Goal: Task Accomplishment & Management: Manage account settings

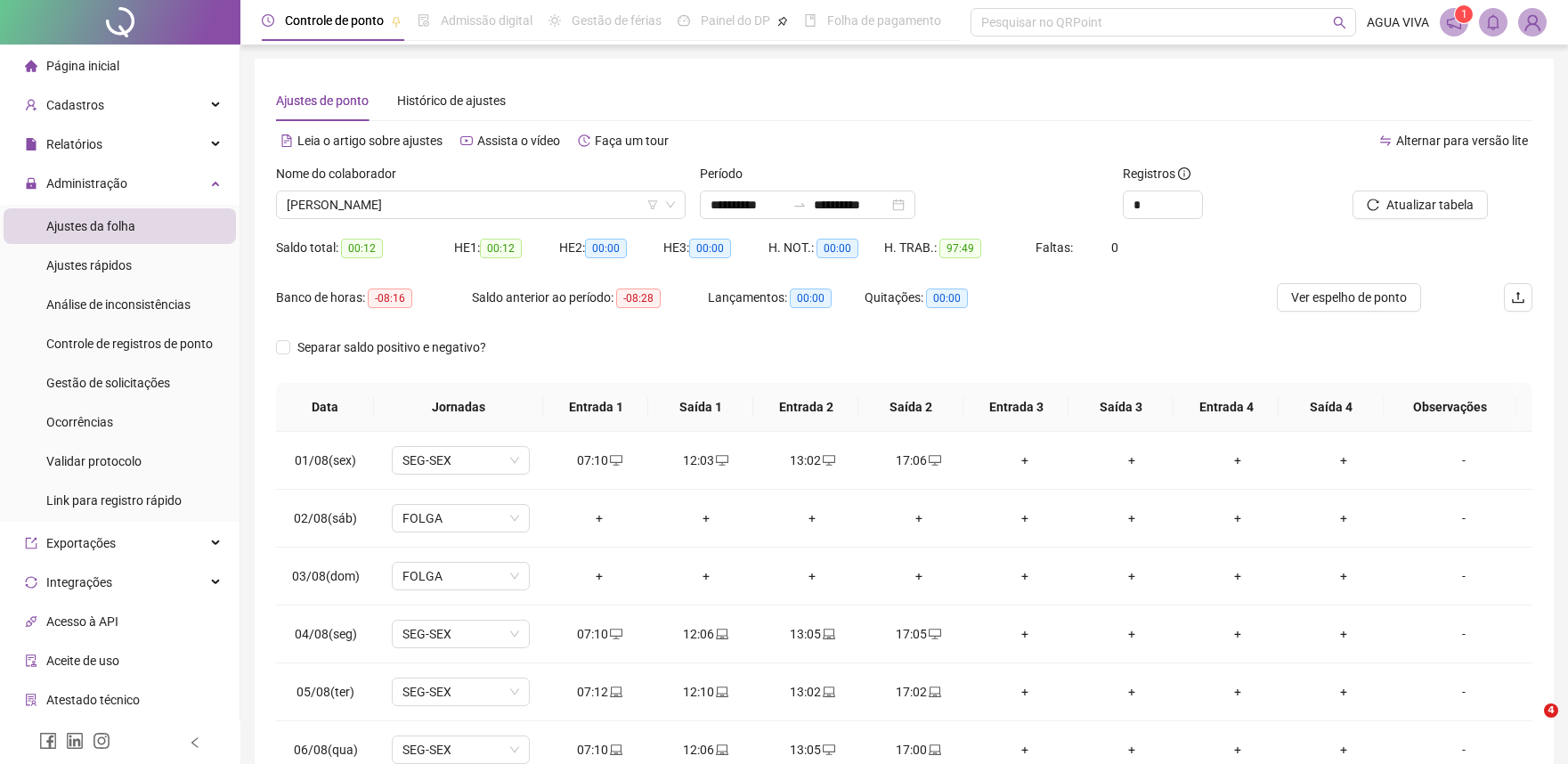
drag, startPoint x: 0, startPoint y: 0, endPoint x: 1378, endPoint y: 162, distance: 1387.5
click at [1536, 22] on img at bounding box center [1532, 22] width 27 height 27
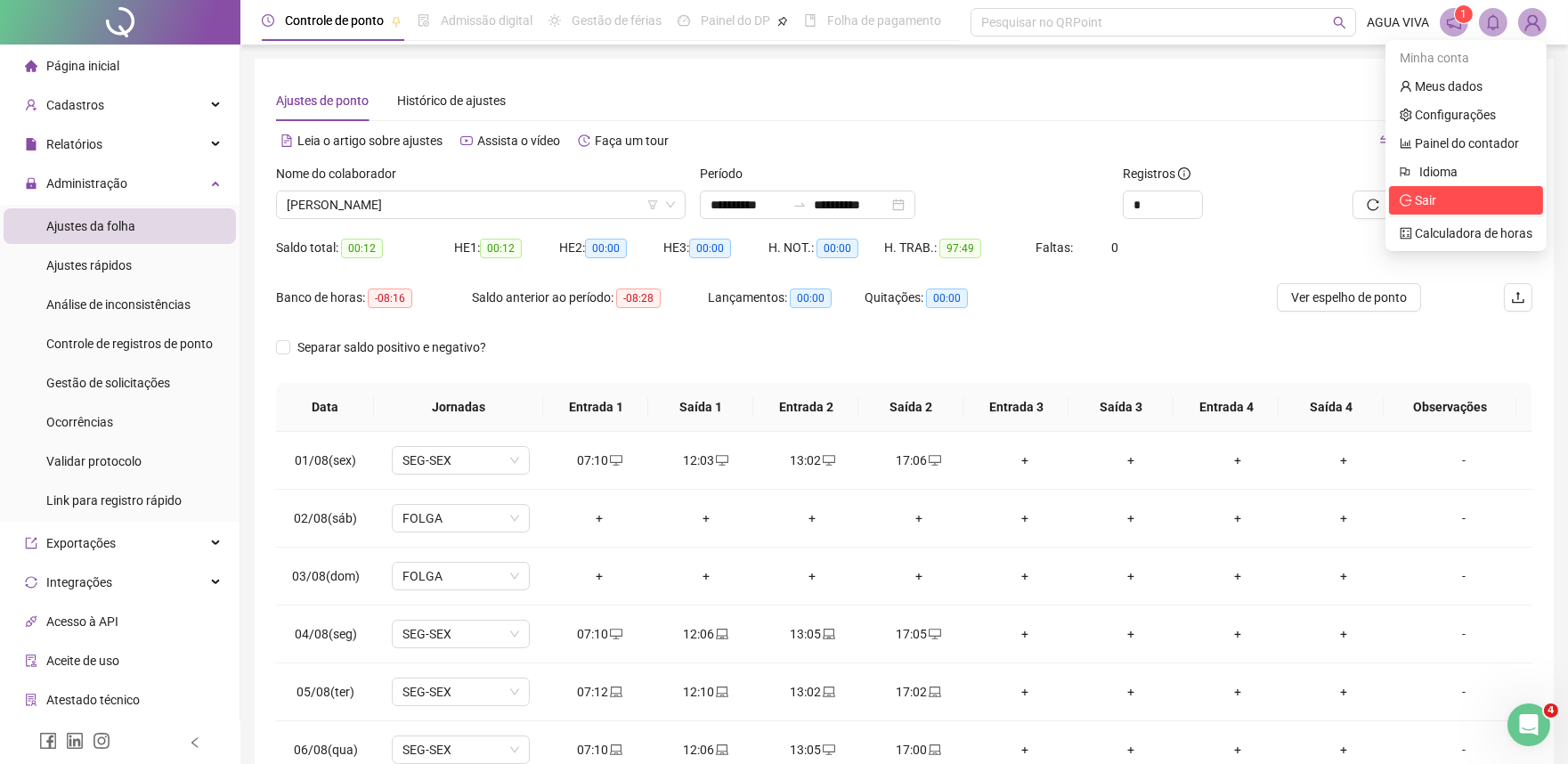
click at [1427, 206] on span "Sair" at bounding box center [1425, 199] width 21 height 14
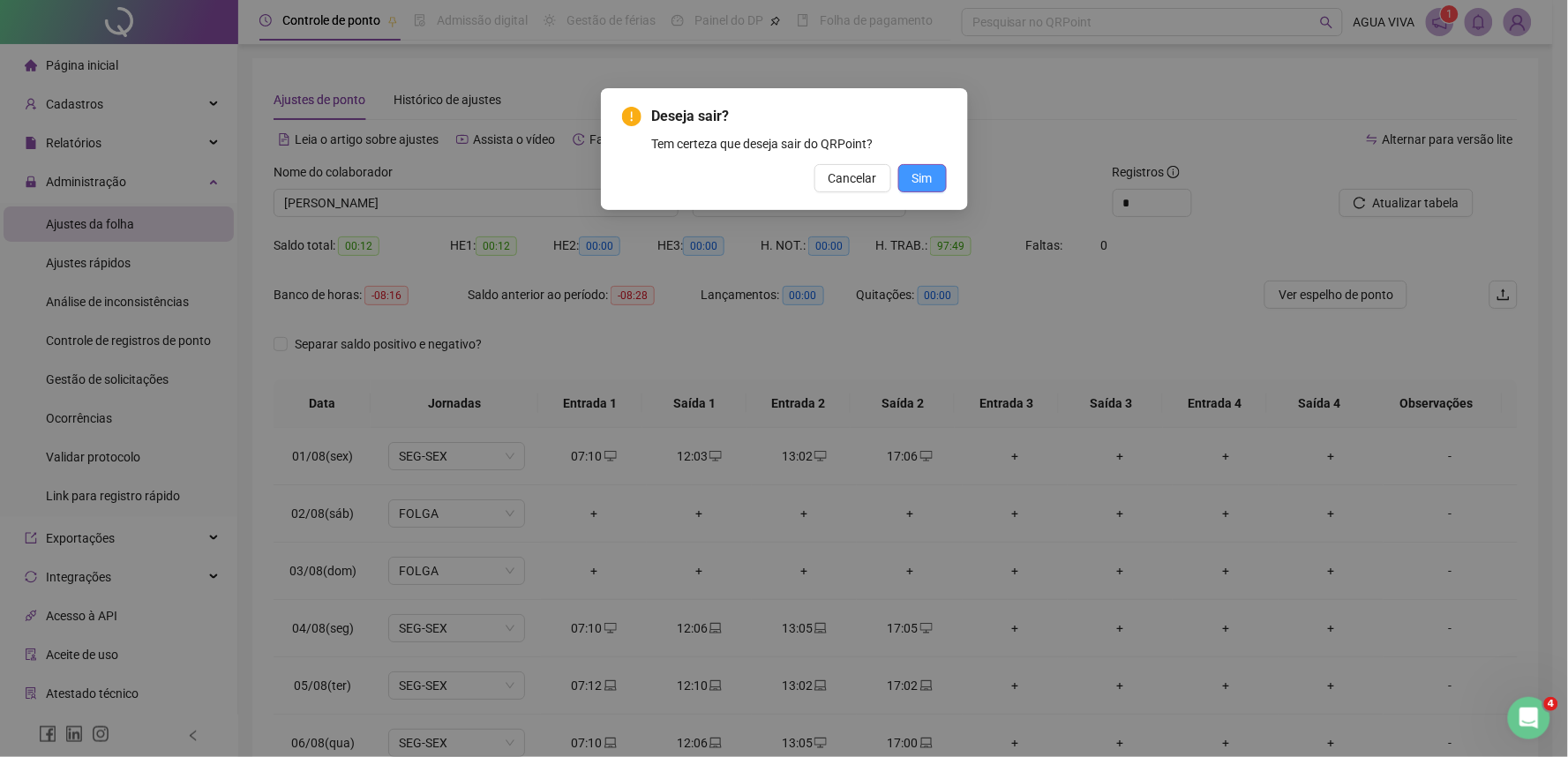
click at [914, 168] on span "Sim" at bounding box center [923, 177] width 20 height 19
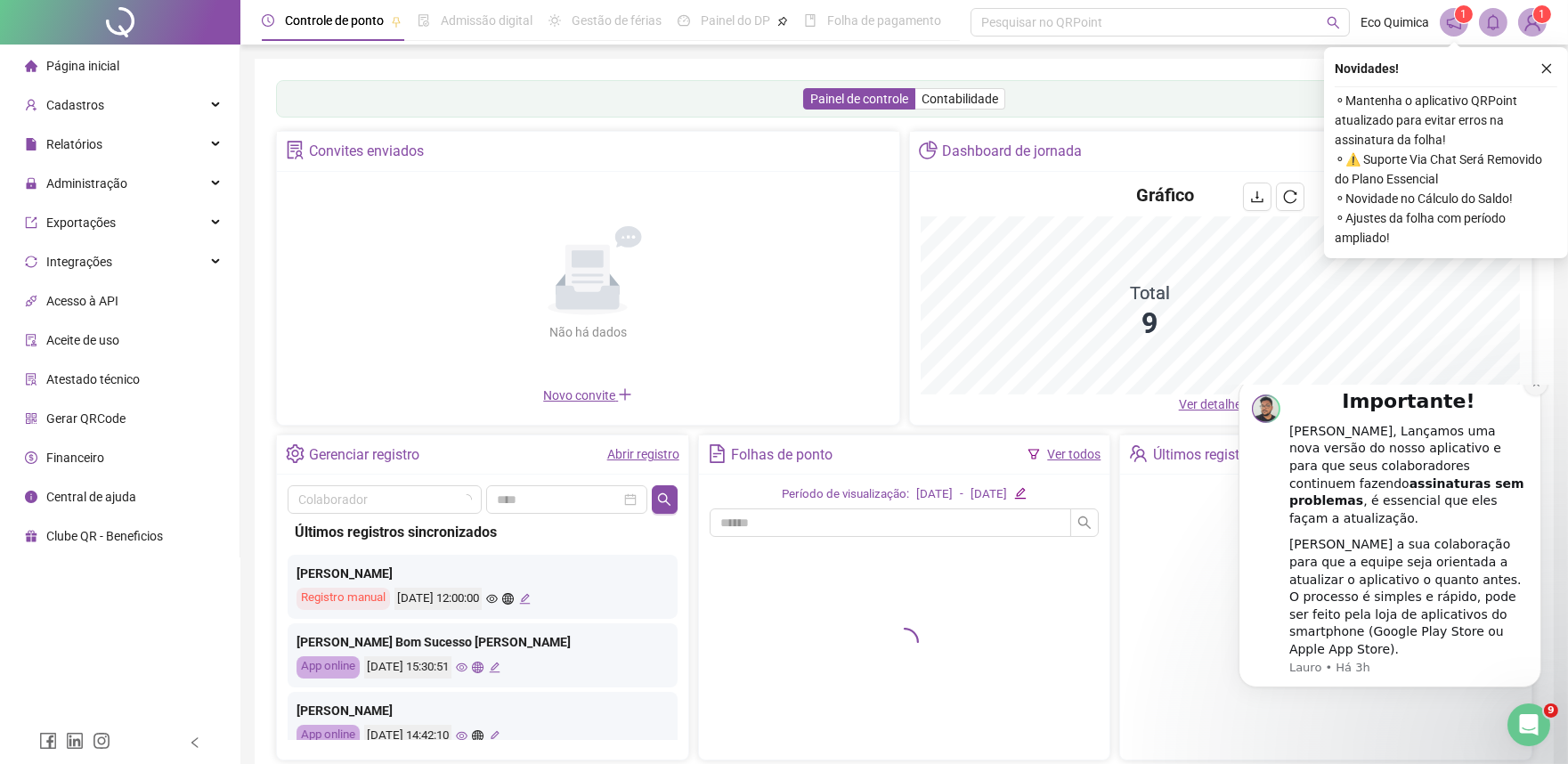
click at [1528, 395] on button "Dismiss notification" at bounding box center [1535, 382] width 23 height 23
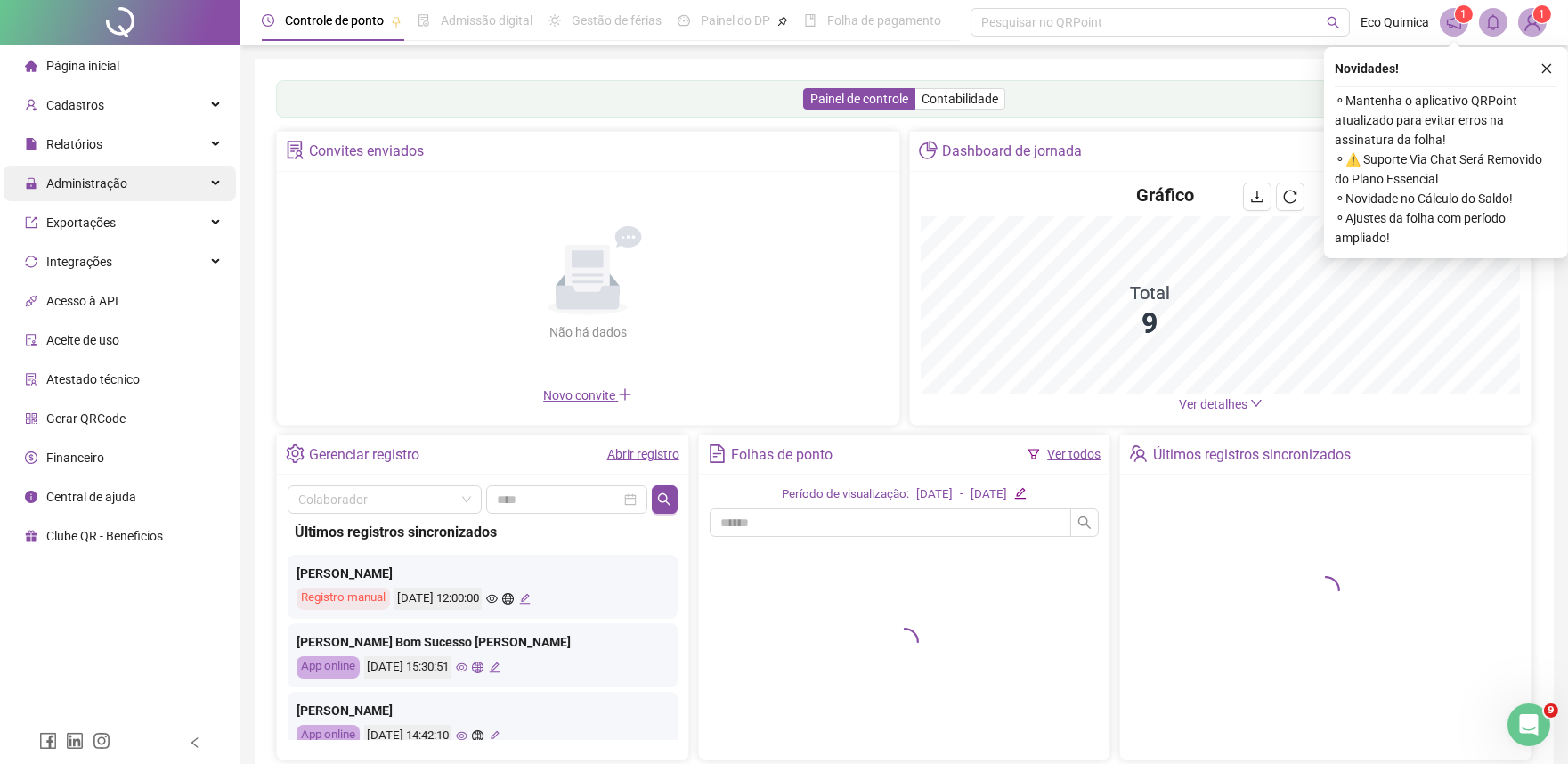
click at [115, 187] on span "Administração" at bounding box center [87, 183] width 81 height 14
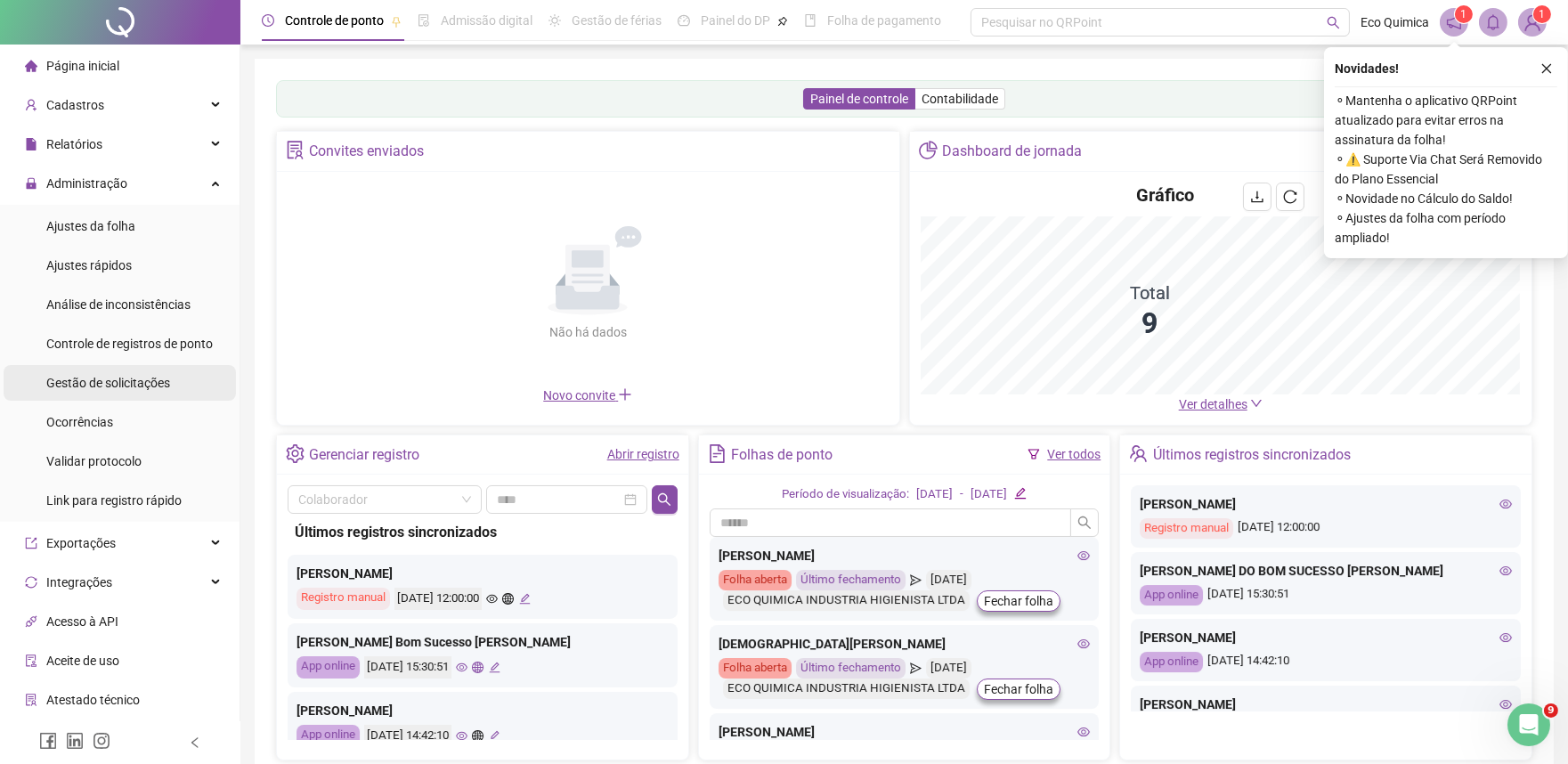
click at [127, 385] on span "Gestão de solicitações" at bounding box center [108, 382] width 124 height 14
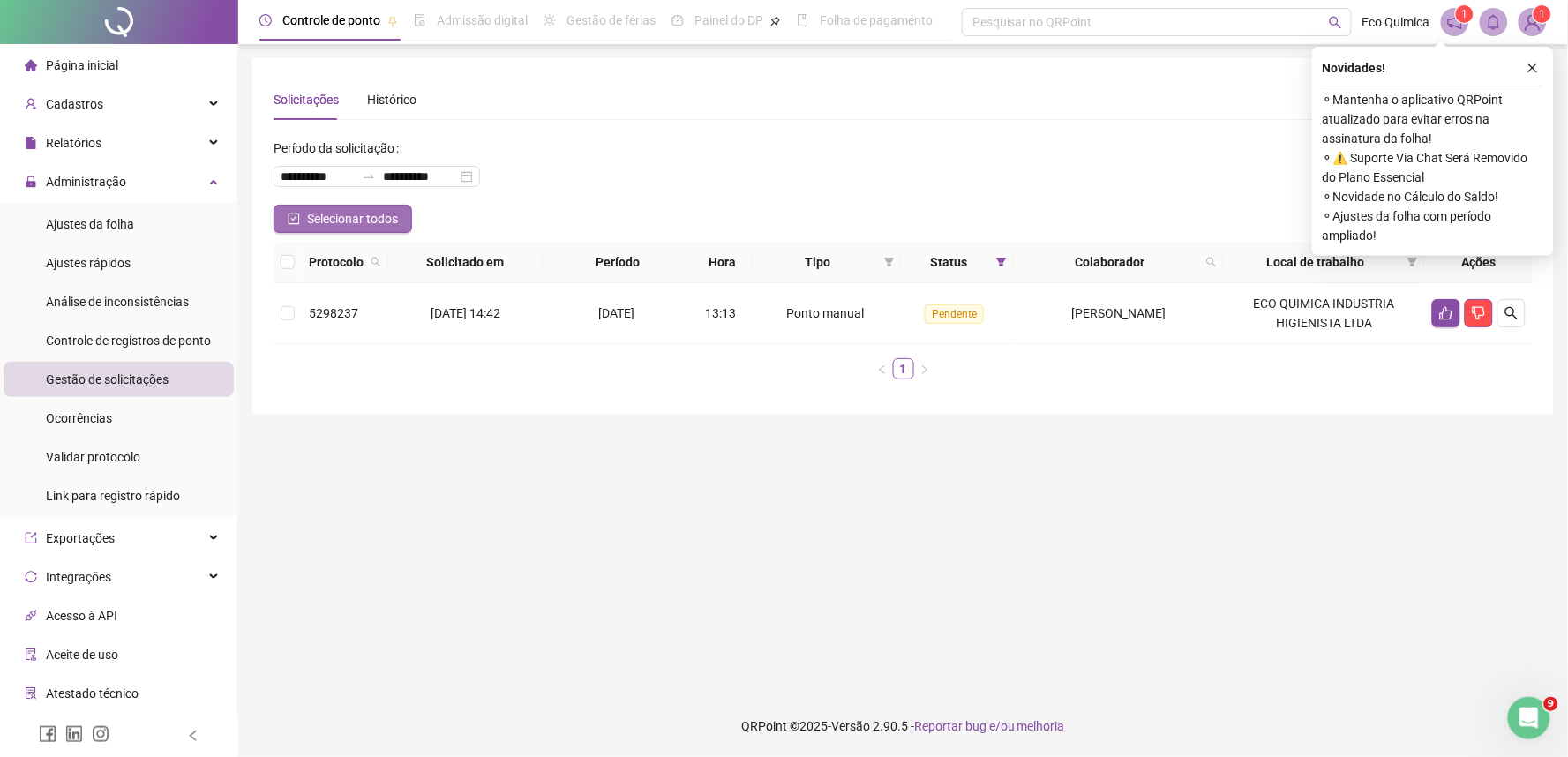
click at [304, 215] on button "Selecionar todos" at bounding box center [343, 219] width 139 height 28
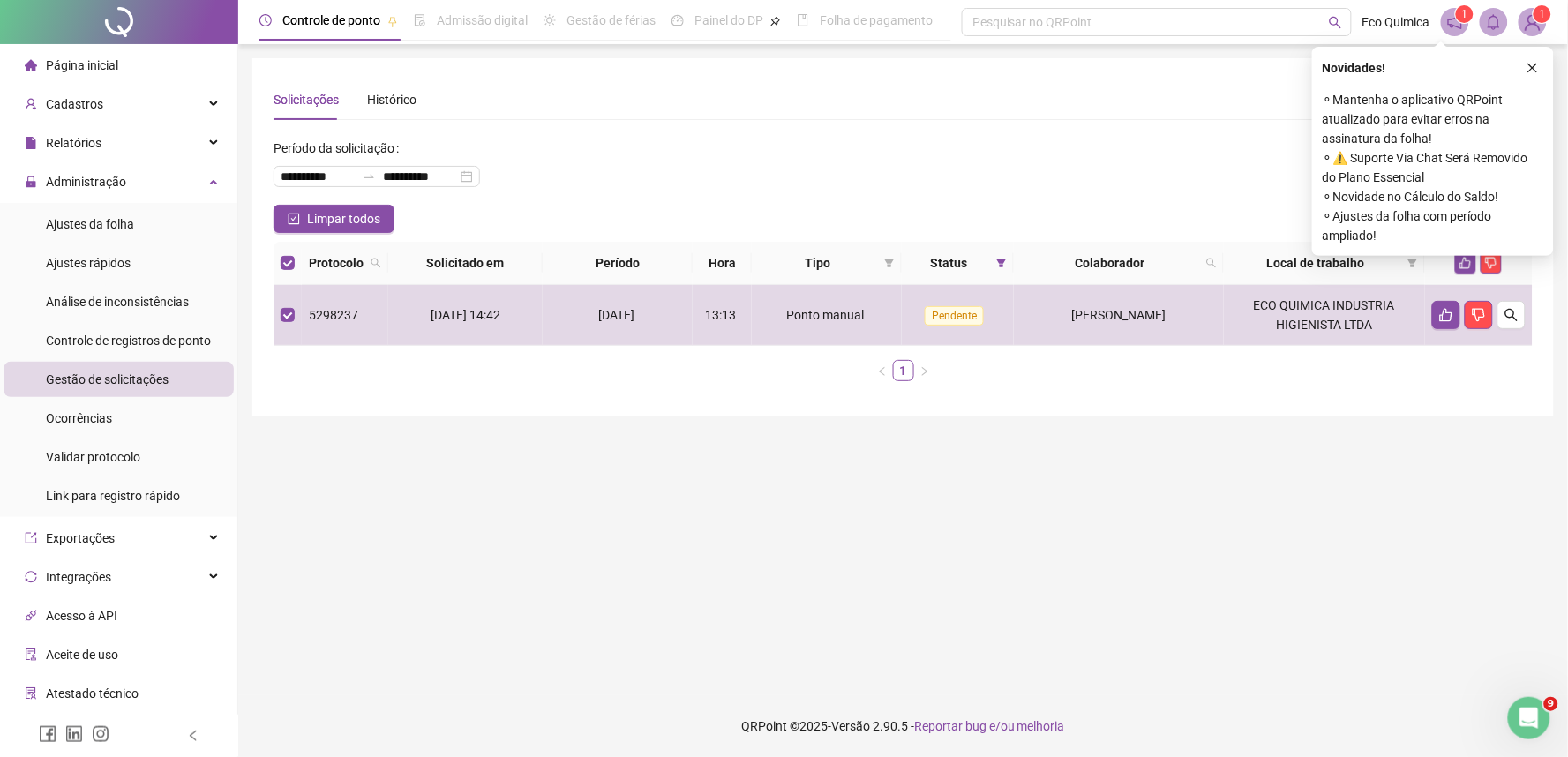
click at [1532, 55] on div "Novidades ! ⚬ Mantenha o aplicativo QRPoint atualizado para evitar erros na ass…" at bounding box center [1433, 151] width 241 height 209
click at [1530, 59] on button "button" at bounding box center [1532, 68] width 21 height 21
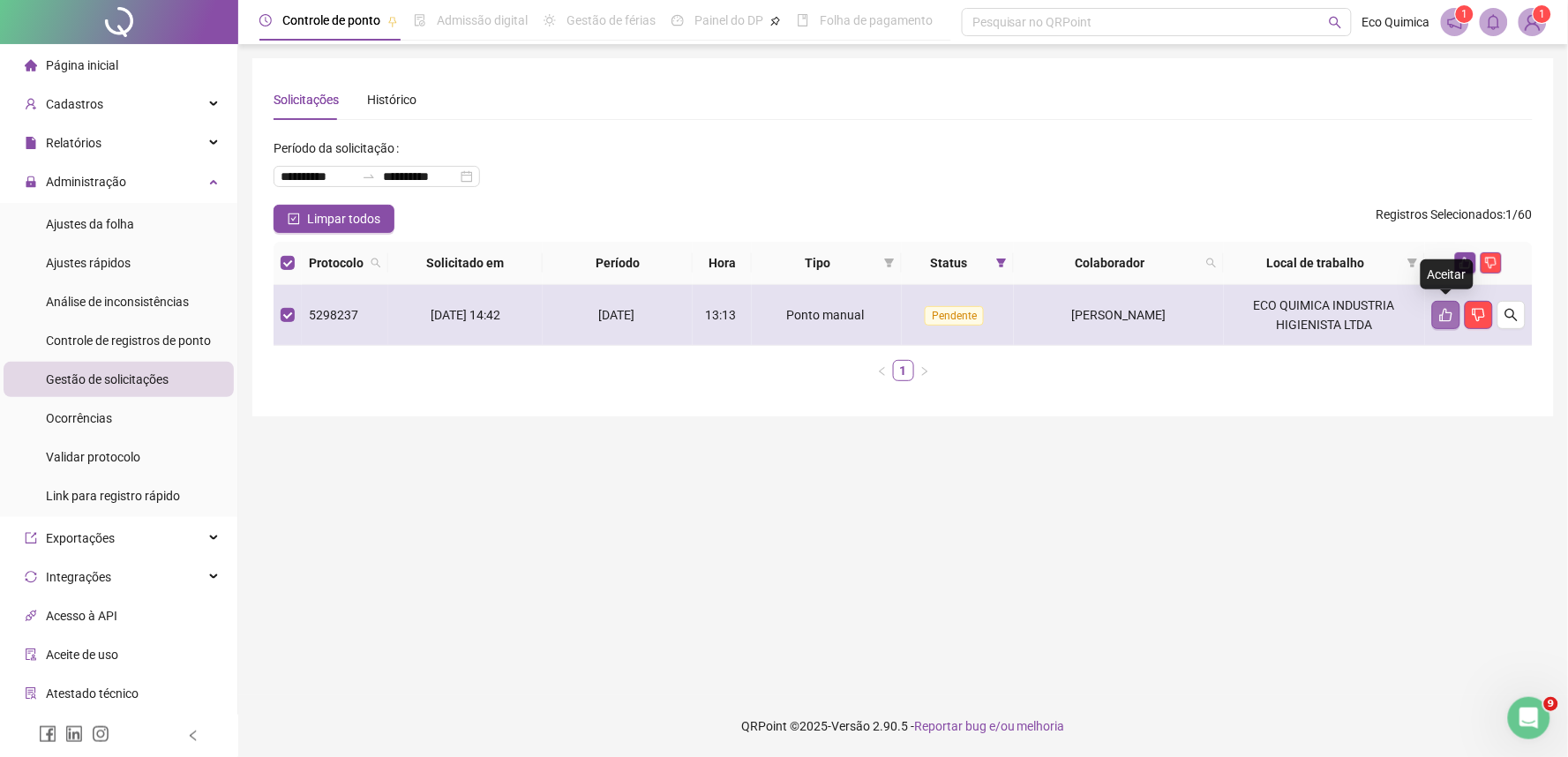
click at [1453, 319] on button "button" at bounding box center [1445, 315] width 28 height 28
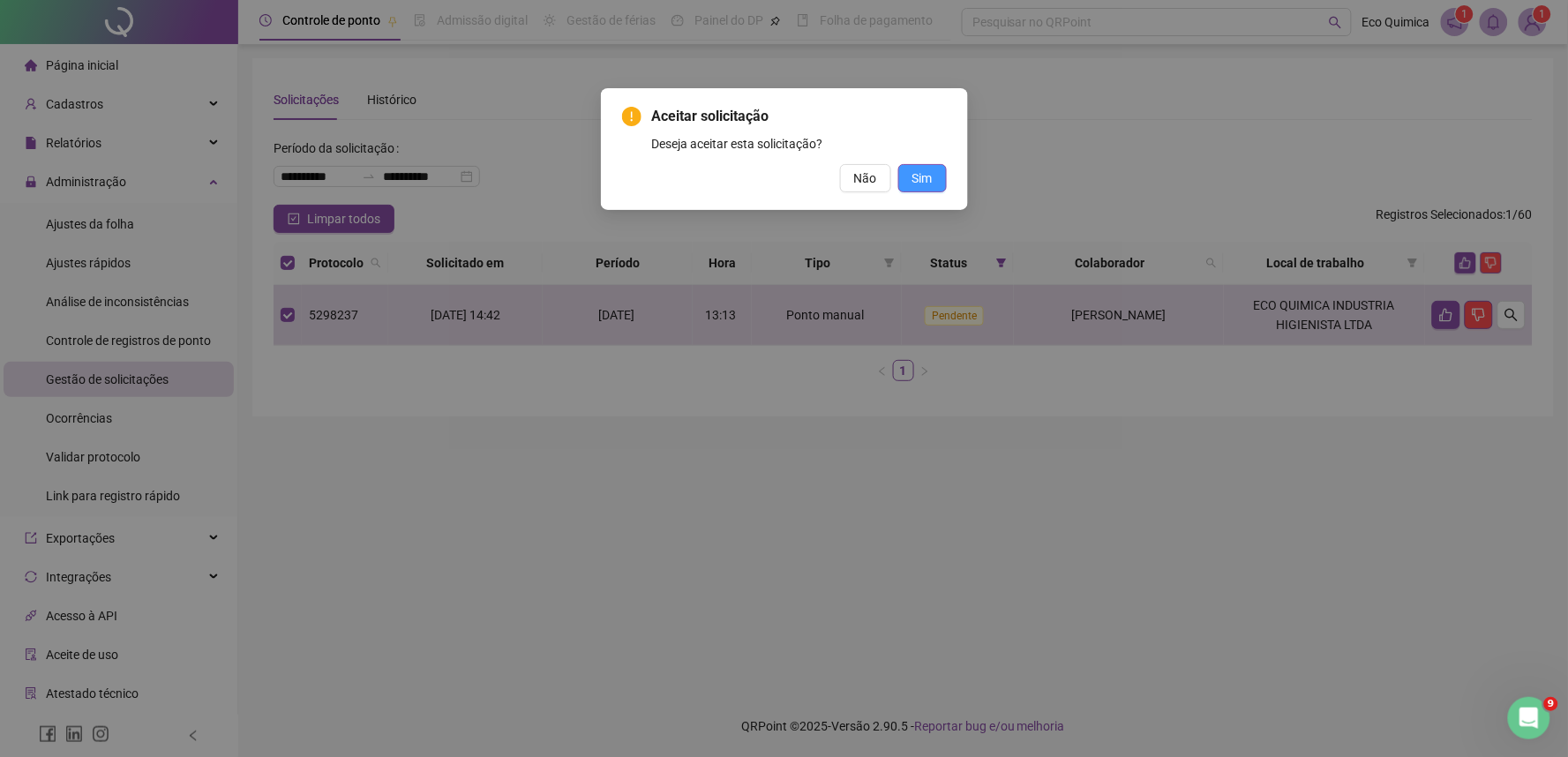
drag, startPoint x: 930, startPoint y: 169, endPoint x: 731, endPoint y: 174, distance: 199.1
click at [930, 171] on span "Sim" at bounding box center [923, 177] width 20 height 19
